Goal: Task Accomplishment & Management: Manage account settings

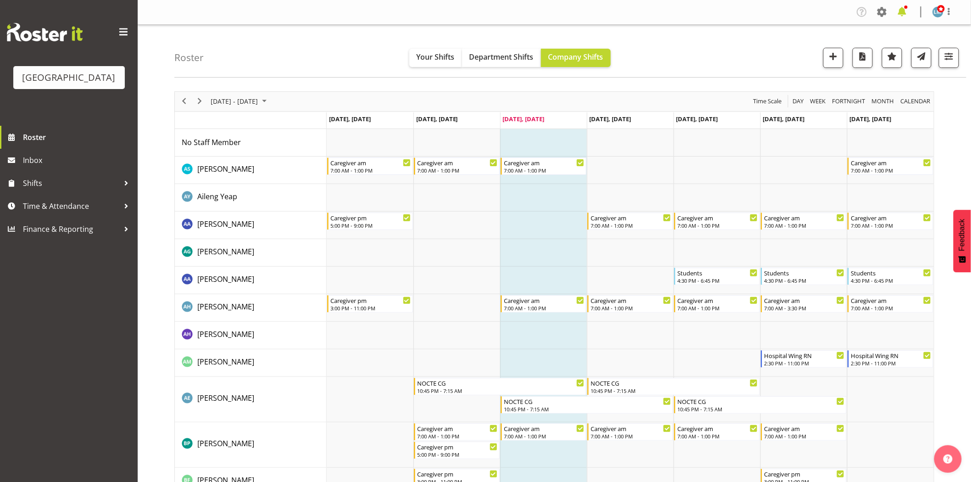
click at [902, 15] on span at bounding box center [902, 12] width 15 height 15
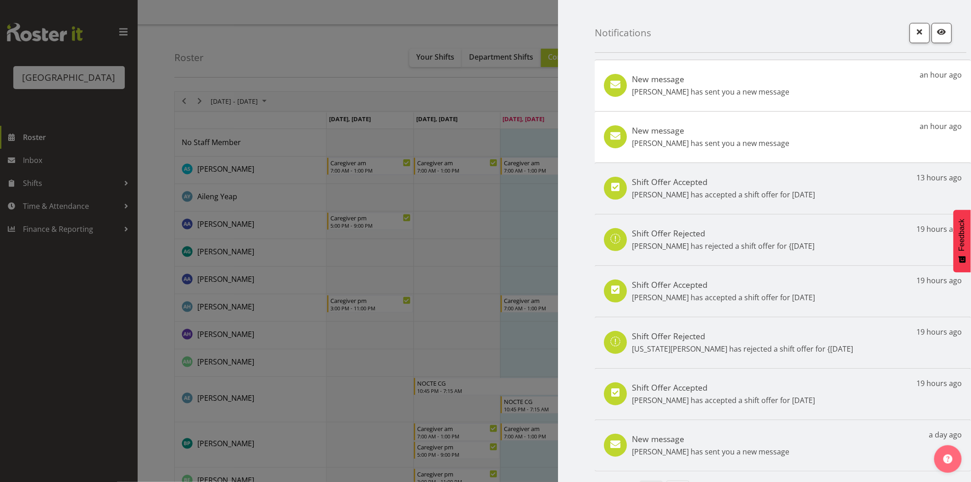
click at [86, 362] on div at bounding box center [485, 241] width 971 height 482
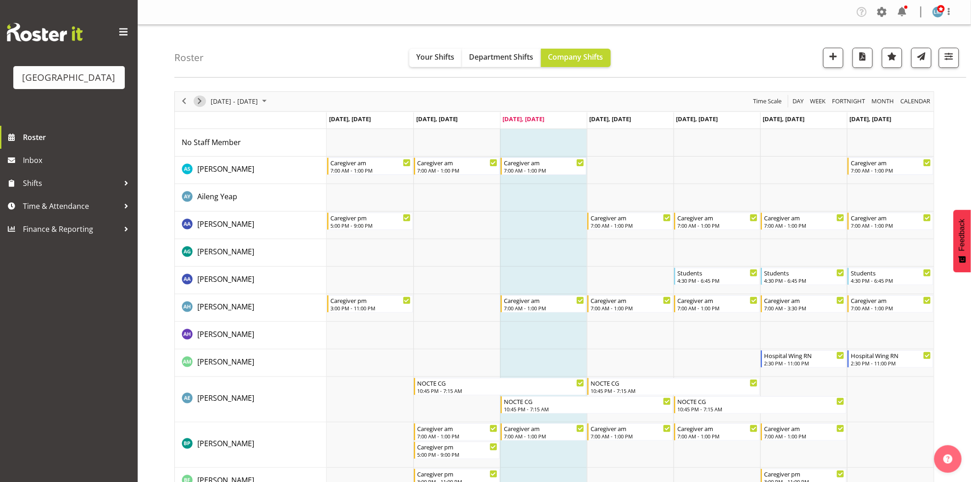
drag, startPoint x: 201, startPoint y: 99, endPoint x: 374, endPoint y: 199, distance: 199.7
click at [201, 99] on span "Next" at bounding box center [199, 100] width 11 height 11
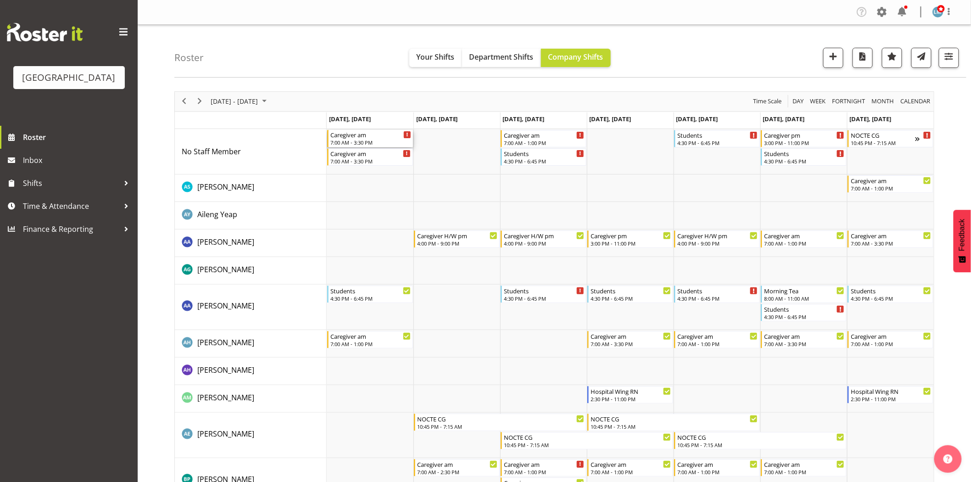
click at [362, 139] on div "7:00 AM - 3:30 PM" at bounding box center [370, 142] width 81 height 7
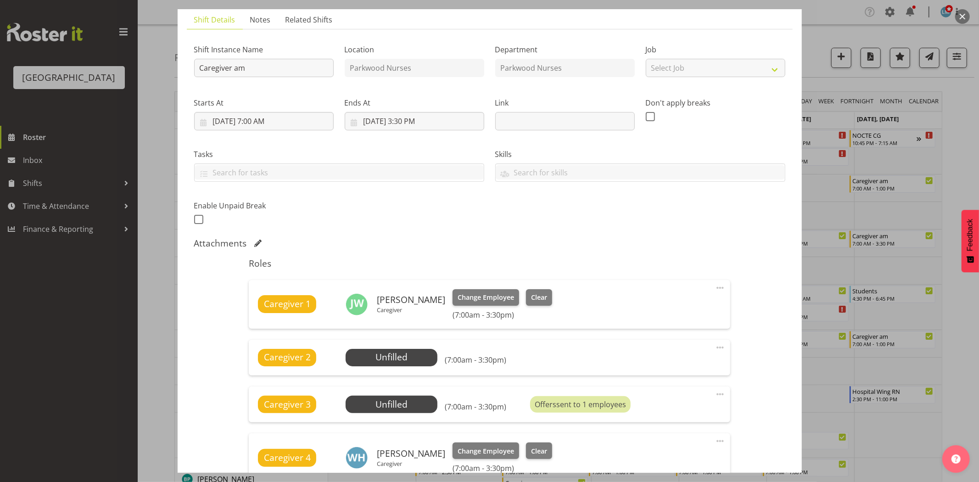
scroll to position [196, 0]
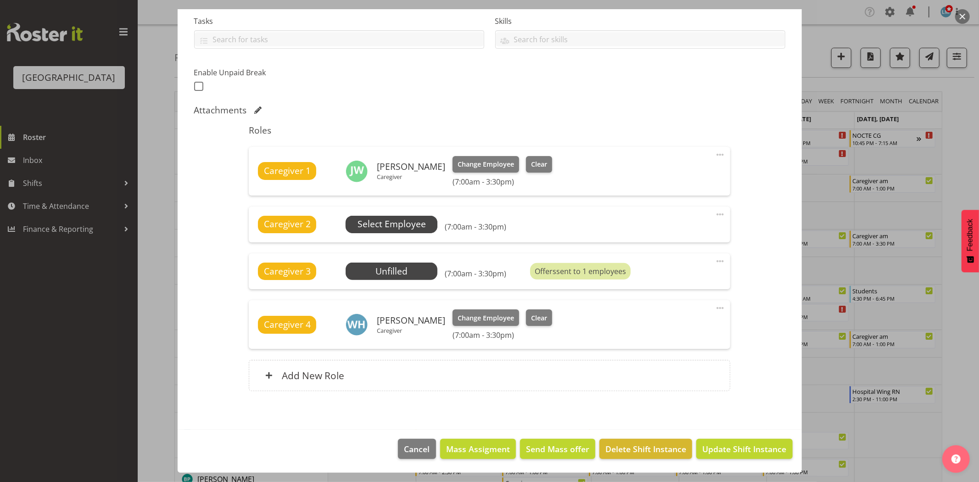
click at [384, 227] on span "Select Employee" at bounding box center [391, 223] width 68 height 13
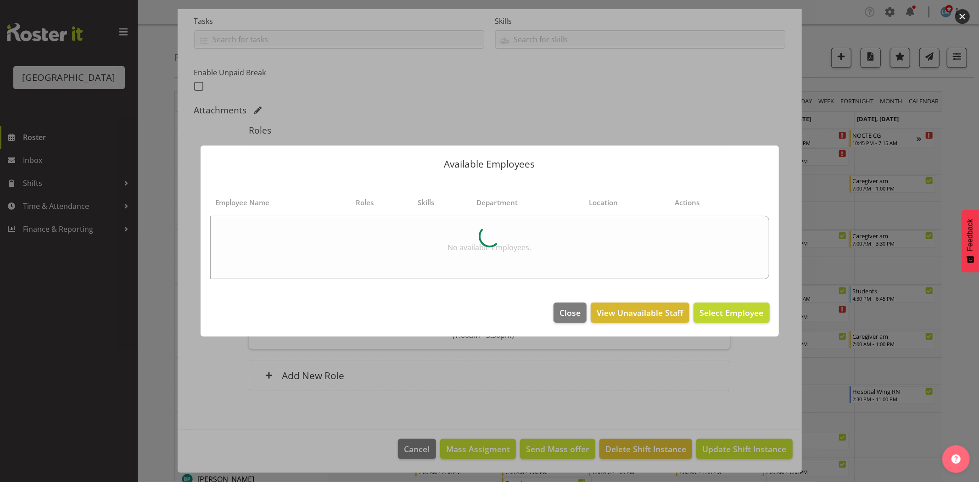
click at [962, 145] on div at bounding box center [489, 241] width 979 height 482
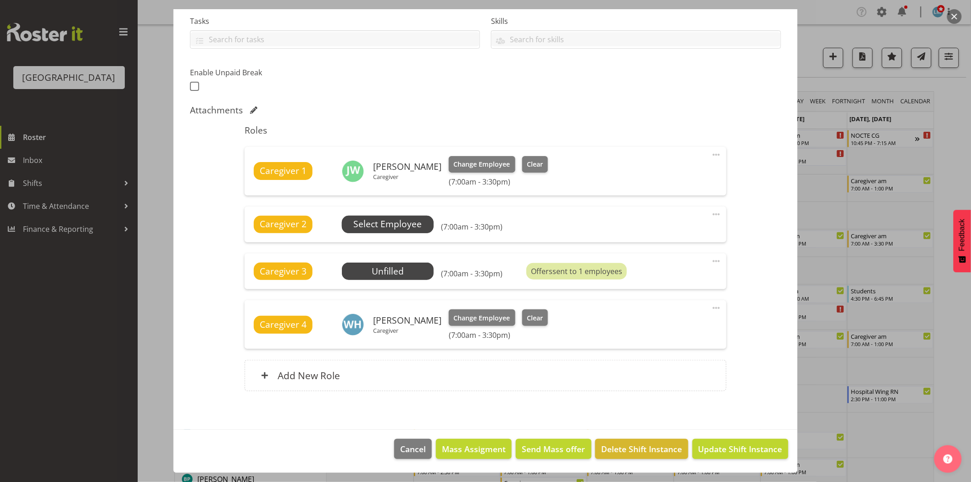
click at [424, 225] on span "Select Employee" at bounding box center [388, 224] width 92 height 17
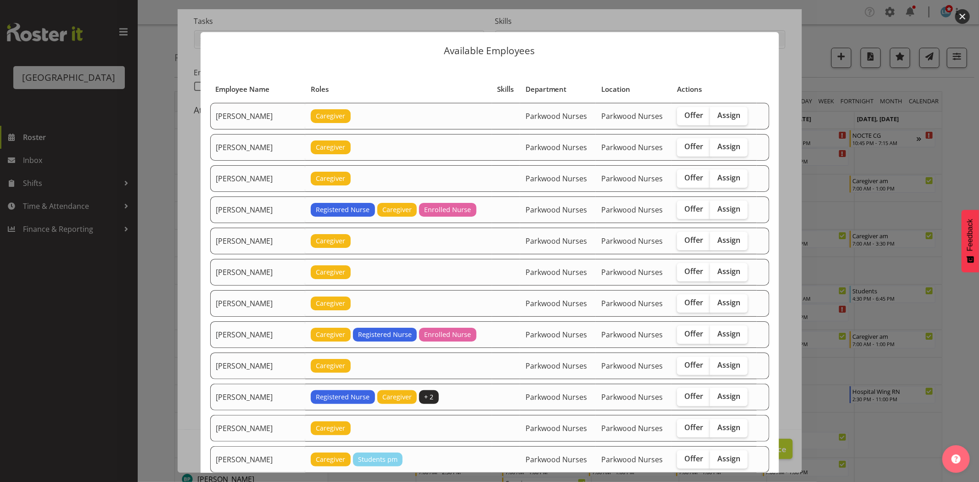
drag, startPoint x: 678, startPoint y: 114, endPoint x: 680, endPoint y: 126, distance: 12.1
click at [684, 115] on span "Offer" at bounding box center [693, 115] width 19 height 9
click at [678, 115] on input "Offer" at bounding box center [680, 115] width 6 height 6
checkbox input "true"
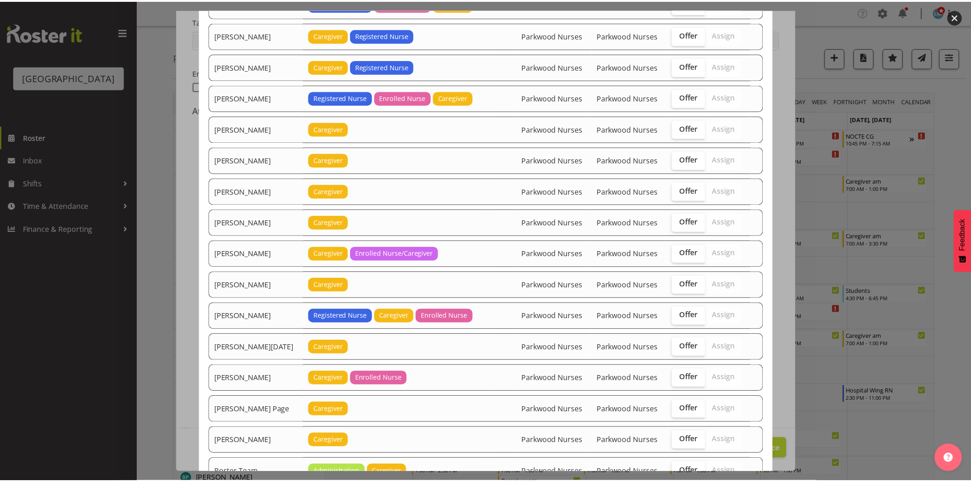
scroll to position [997, 0]
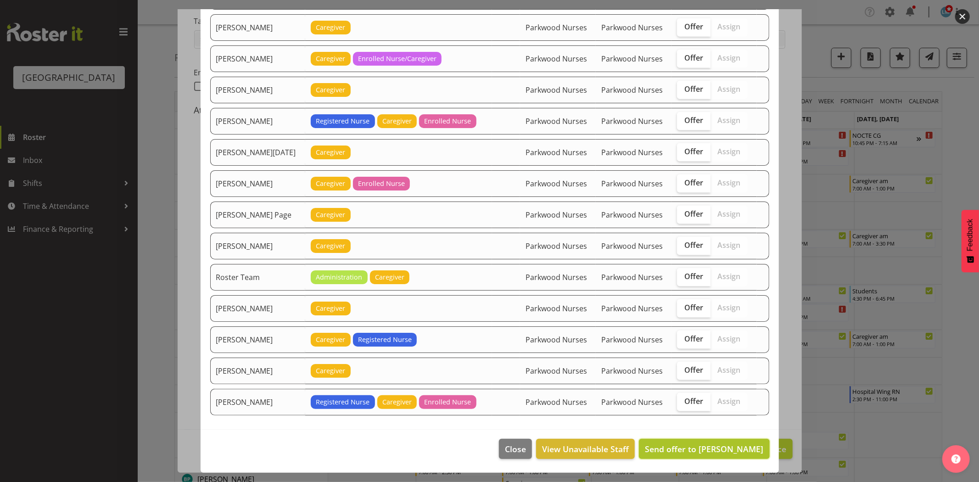
click at [718, 443] on span "Send offer to [PERSON_NAME]" at bounding box center [704, 448] width 118 height 11
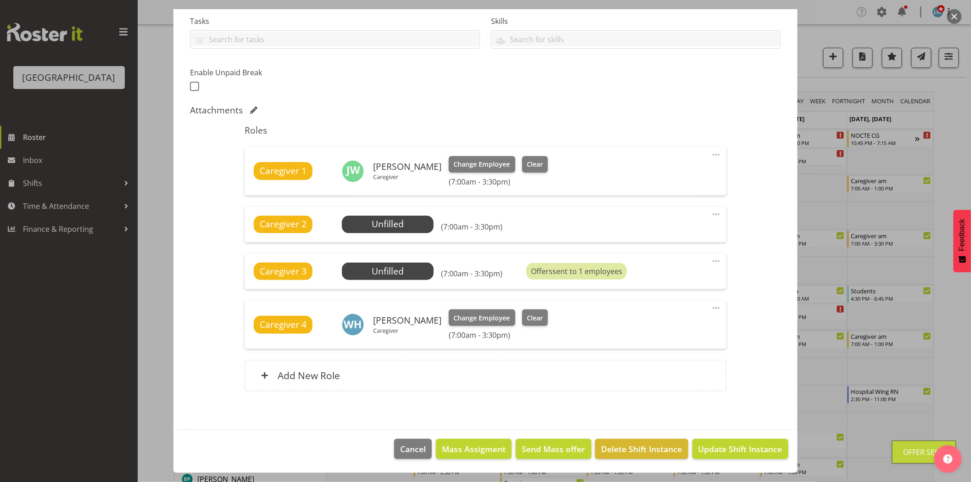
scroll to position [306, 0]
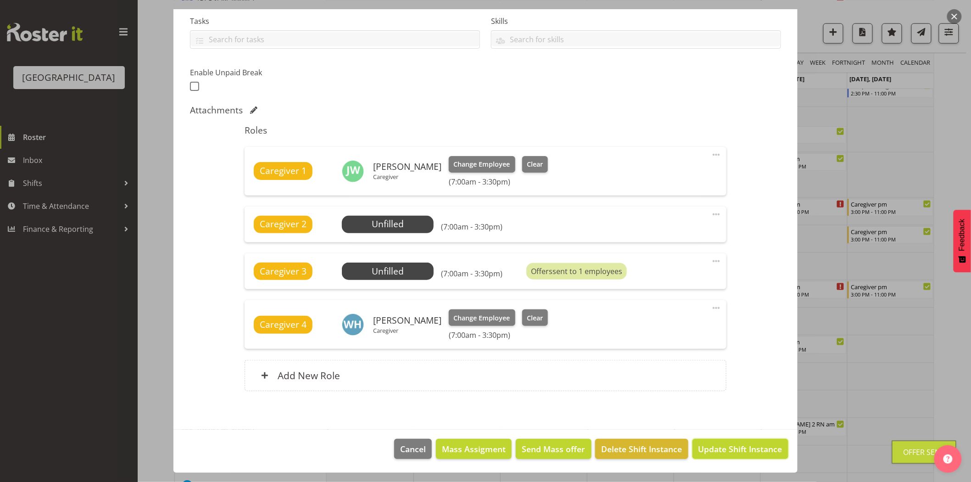
click at [718, 443] on span "Update Shift Instance" at bounding box center [740, 449] width 84 height 12
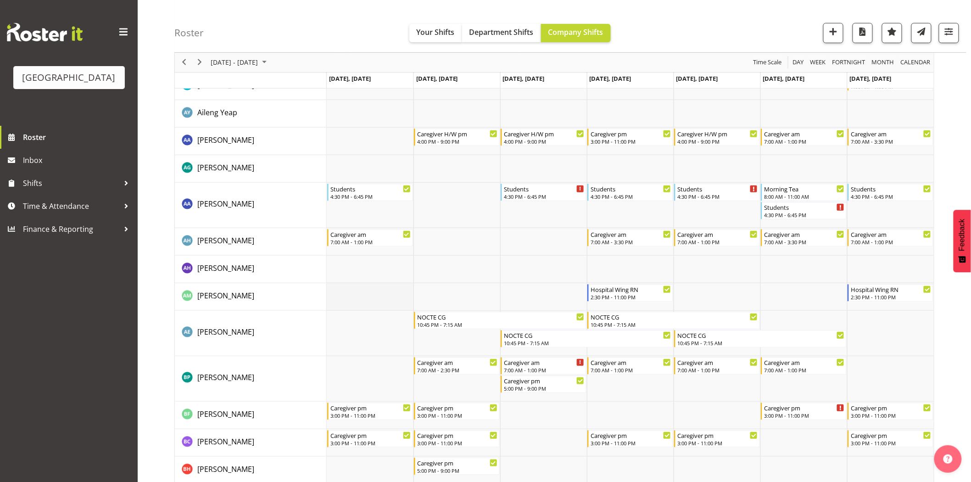
scroll to position [0, 0]
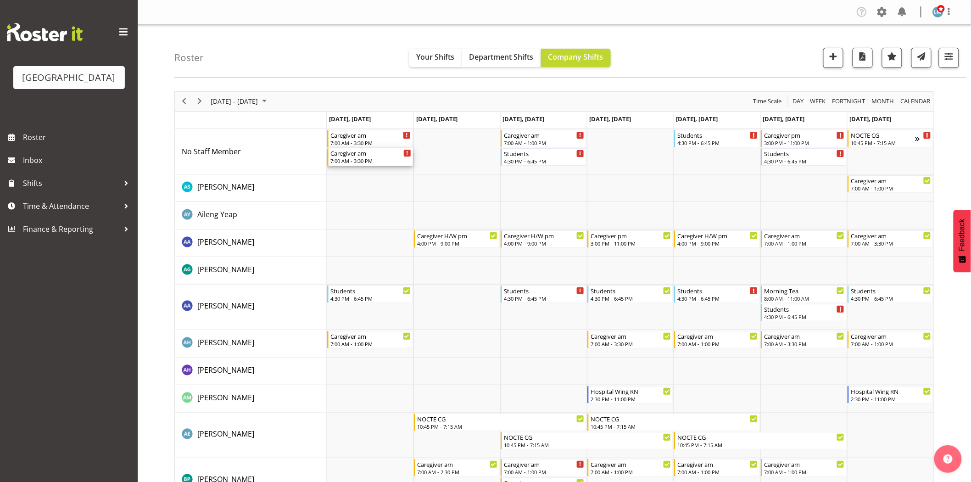
click at [368, 155] on div "Caregiver am" at bounding box center [370, 152] width 81 height 9
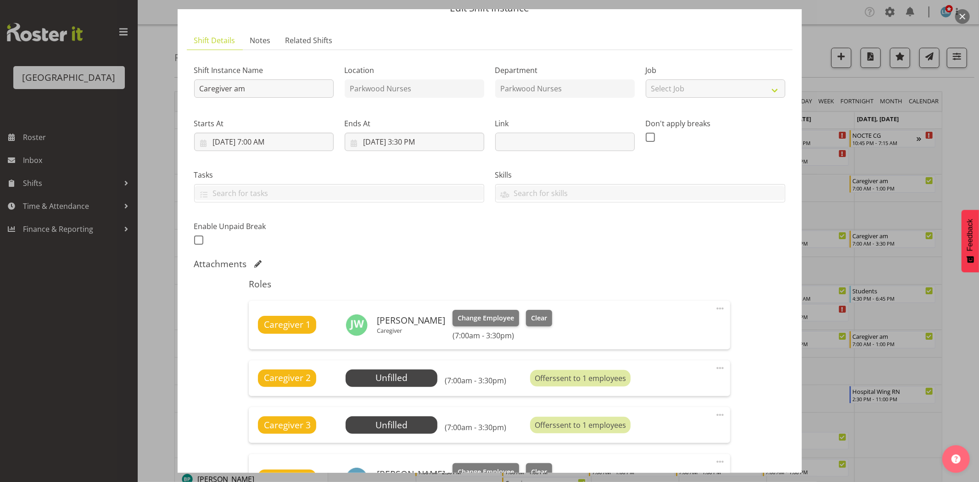
scroll to position [153, 0]
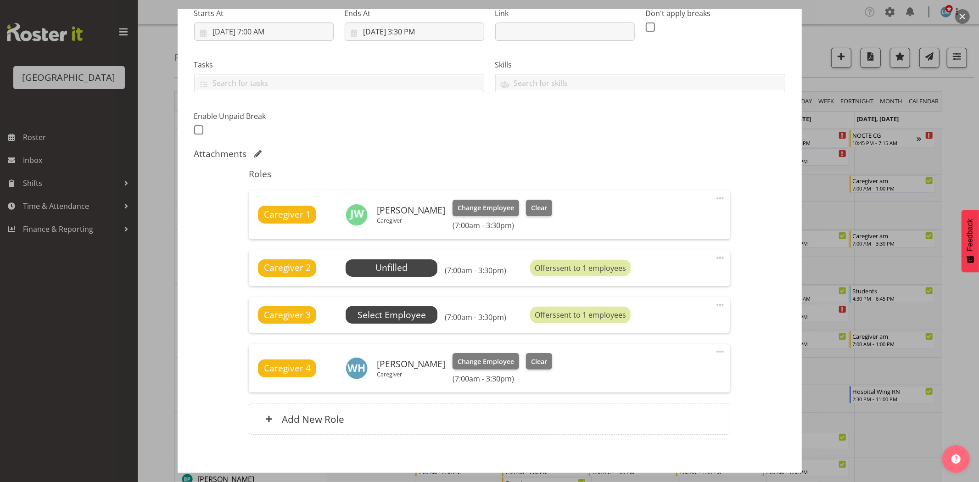
click at [408, 311] on span "Select Employee" at bounding box center [391, 314] width 68 height 13
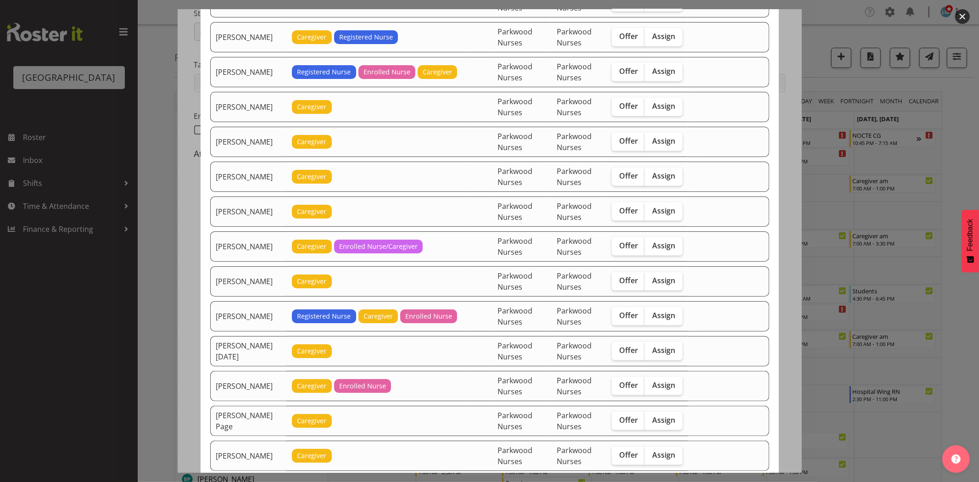
scroll to position [1071, 0]
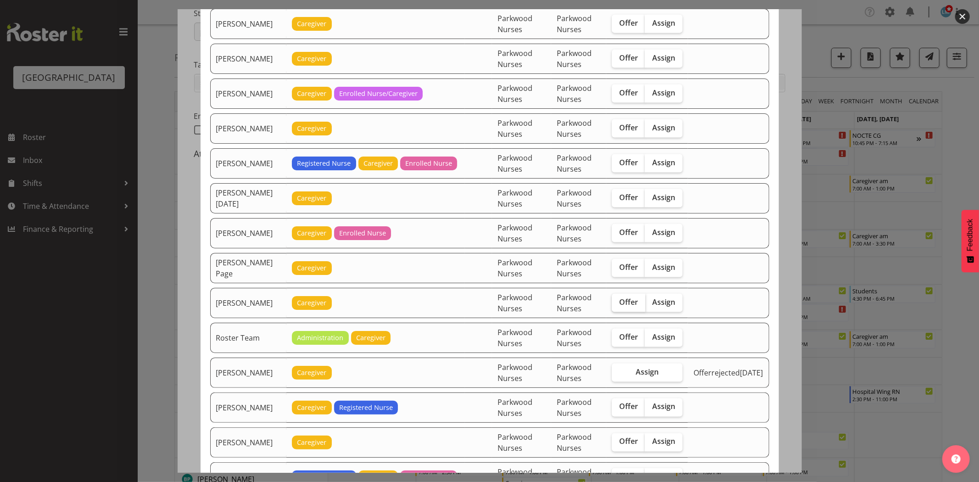
click at [624, 305] on span "Offer" at bounding box center [628, 301] width 19 height 9
click at [618, 305] on input "Offer" at bounding box center [615, 302] width 6 height 6
checkbox input "true"
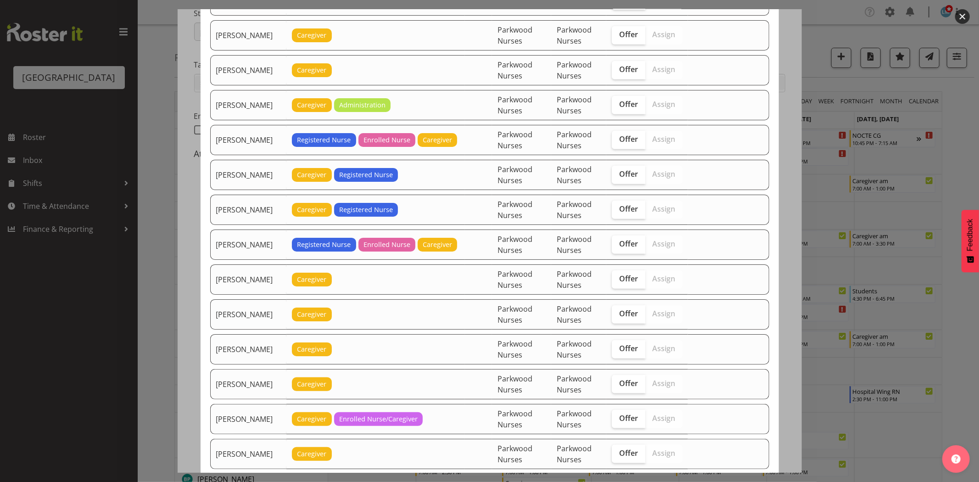
scroll to position [744, 0]
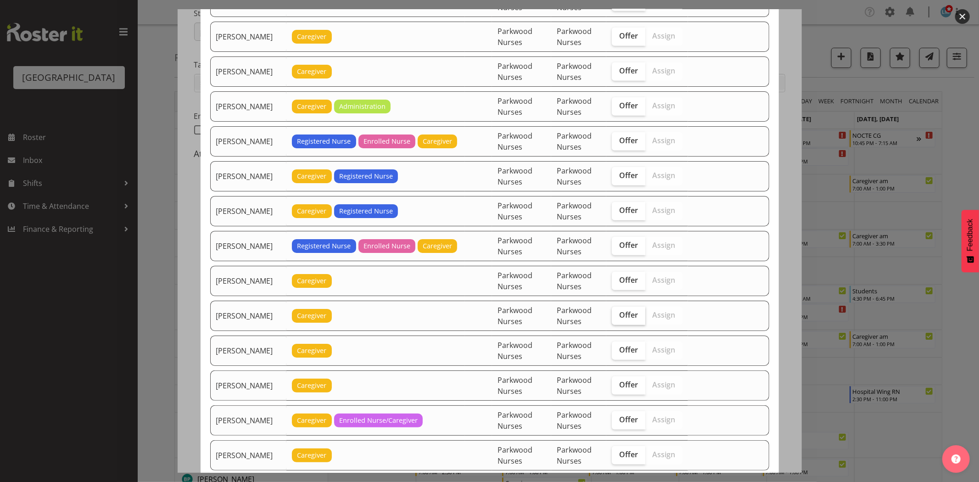
click at [629, 314] on span "Offer" at bounding box center [628, 314] width 19 height 9
click at [618, 314] on input "Offer" at bounding box center [615, 315] width 6 height 6
checkbox input "true"
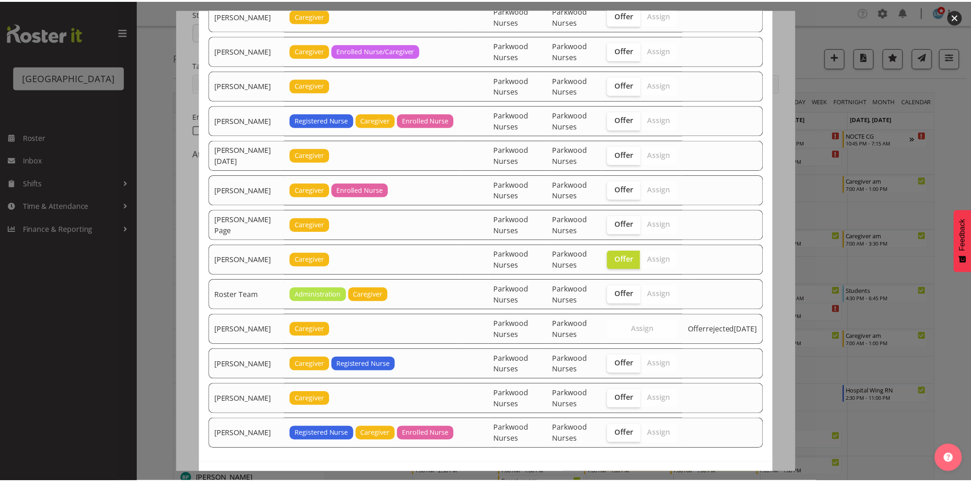
scroll to position [1152, 0]
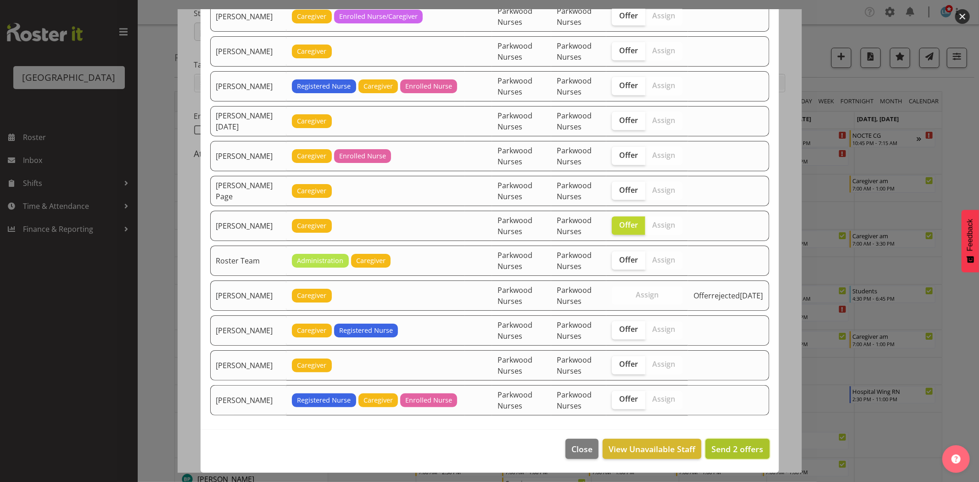
click at [742, 444] on span "Send 2 offers" at bounding box center [737, 448] width 52 height 11
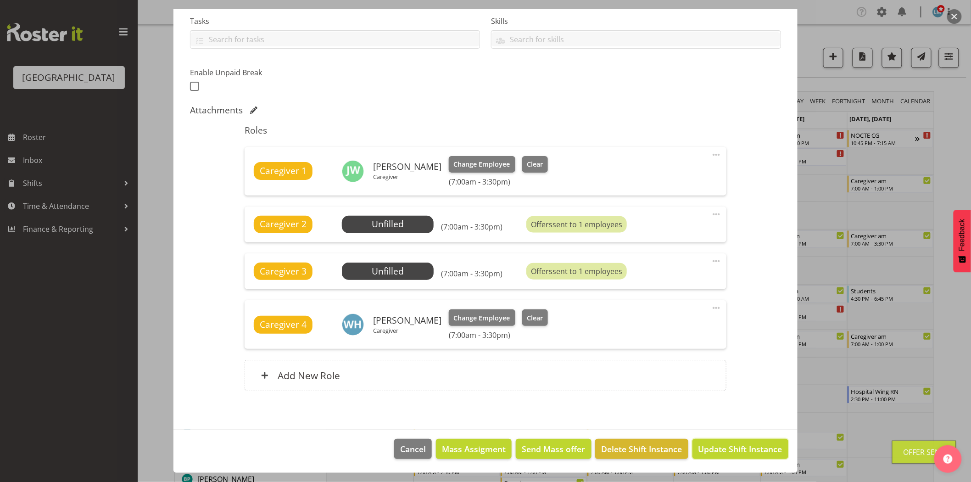
click at [742, 444] on span "Update Shift Instance" at bounding box center [740, 449] width 84 height 12
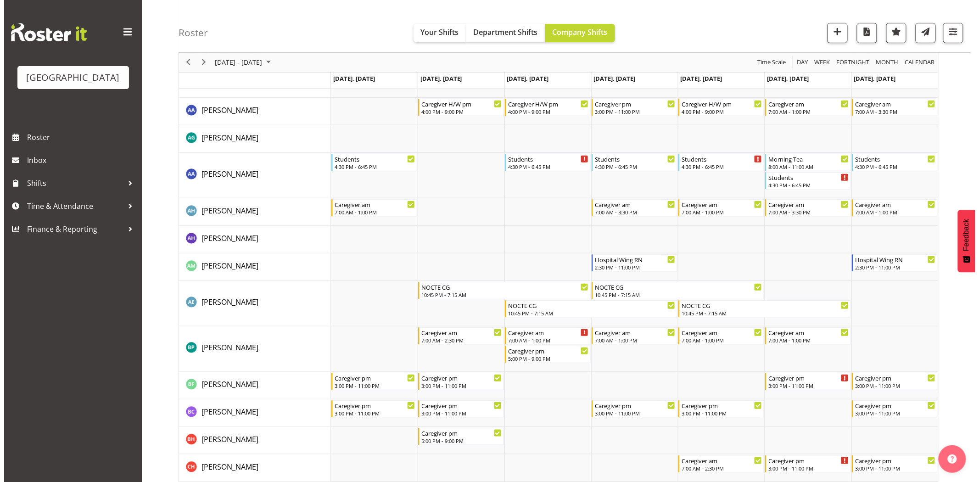
scroll to position [0, 0]
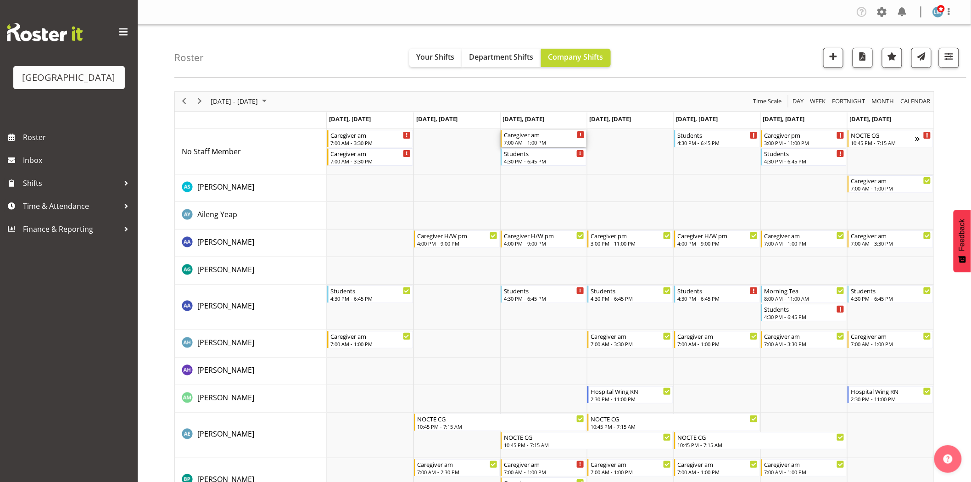
click at [562, 141] on div "7:00 AM - 1:00 PM" at bounding box center [544, 142] width 81 height 7
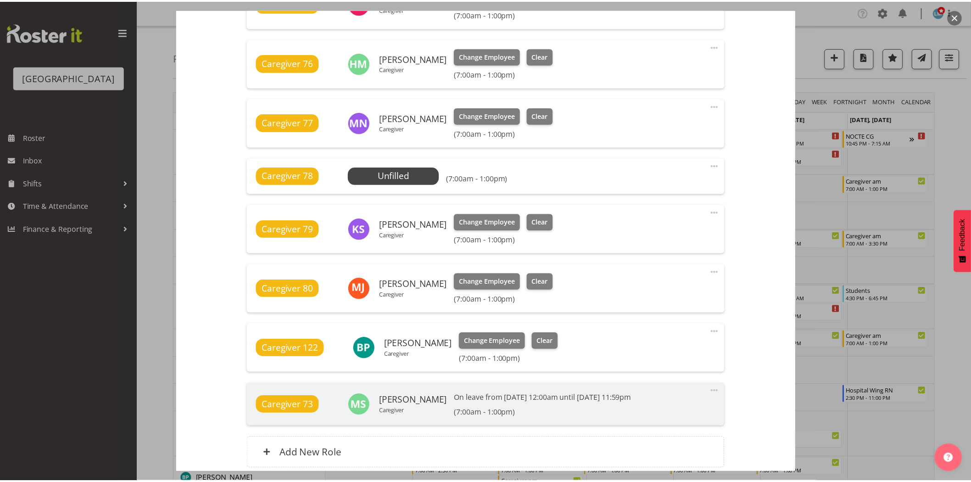
scroll to position [562, 0]
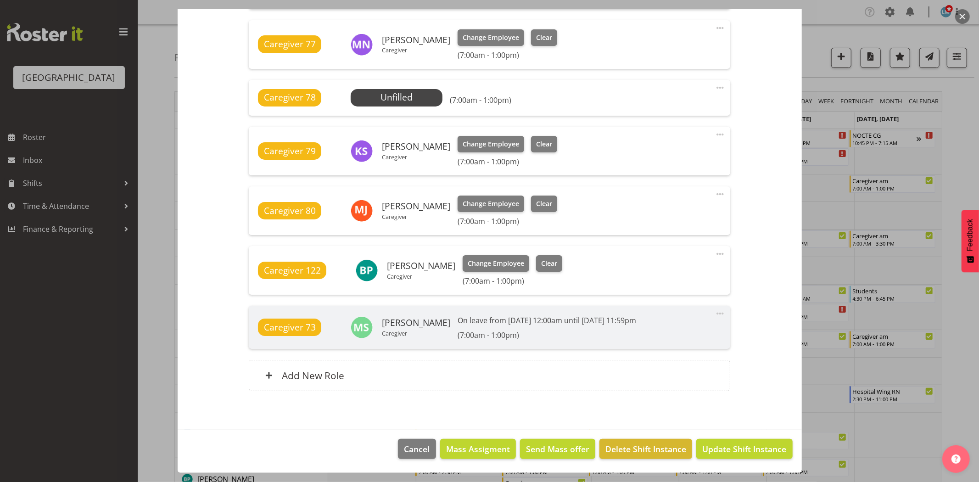
click at [957, 137] on div at bounding box center [489, 241] width 979 height 482
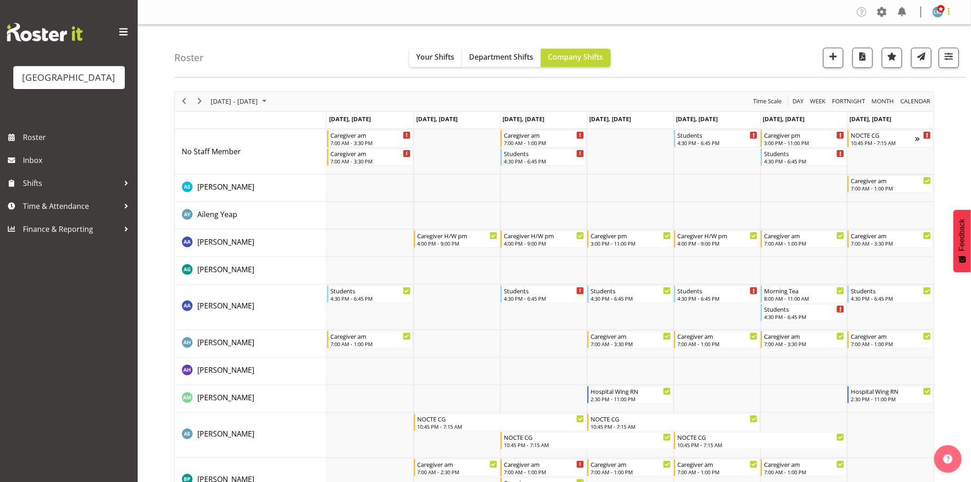
click at [950, 15] on span at bounding box center [948, 11] width 11 height 11
click at [931, 57] on div "Profile Log Out" at bounding box center [910, 40] width 88 height 40
click at [898, 48] on link "Log Out" at bounding box center [910, 48] width 88 height 17
